Goal: Find specific page/section: Find specific page/section

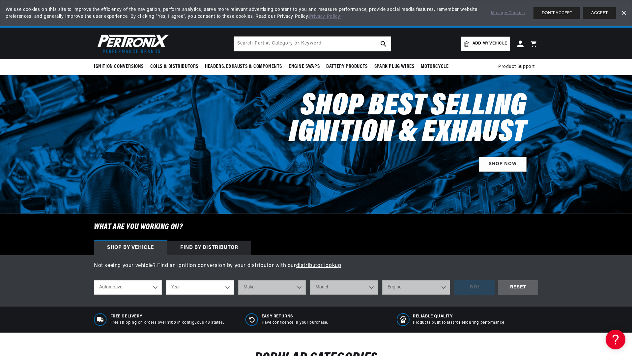
scroll to position [0, 200]
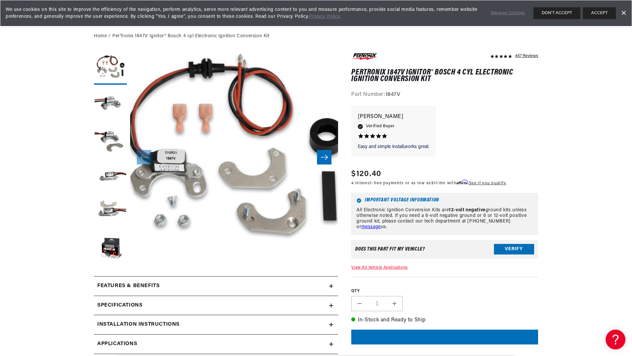
scroll to position [0, 200]
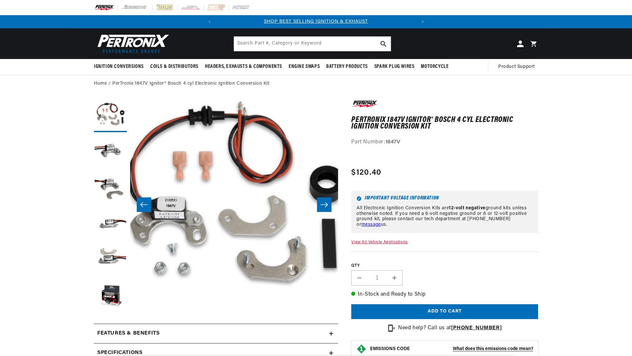
scroll to position [47, 0]
